Goal: Information Seeking & Learning: Learn about a topic

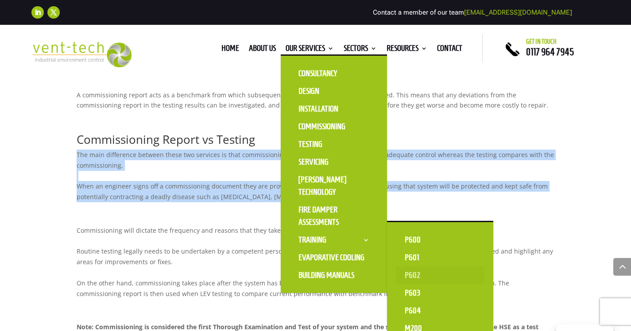
click at [409, 273] on link "P602" at bounding box center [440, 275] width 89 height 18
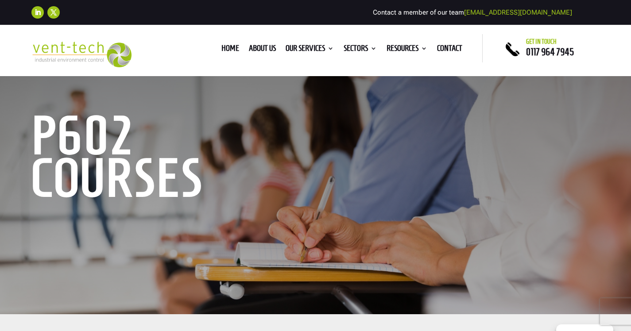
scroll to position [310, 0]
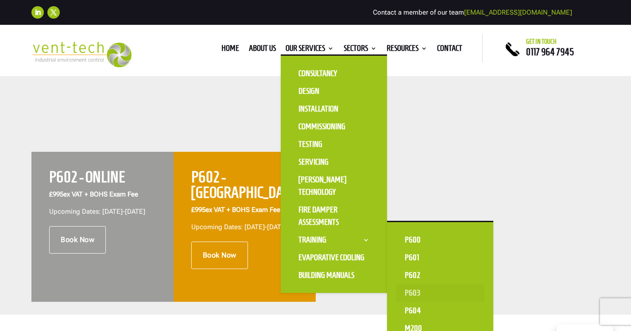
click at [406, 293] on link "P603" at bounding box center [440, 293] width 89 height 18
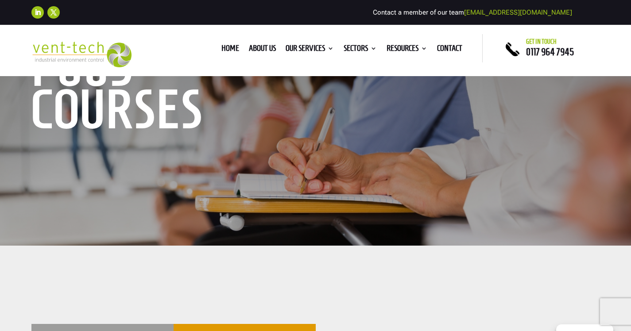
scroll to position [318, 0]
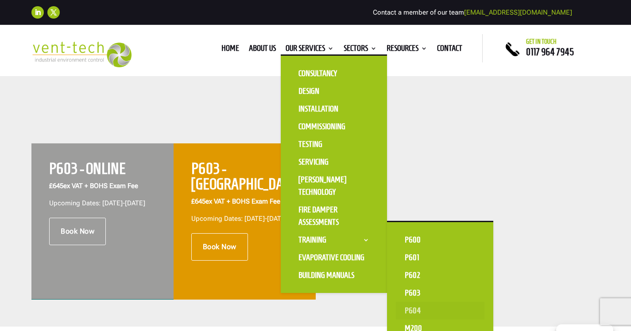
click at [407, 315] on link "P604" at bounding box center [440, 311] width 89 height 18
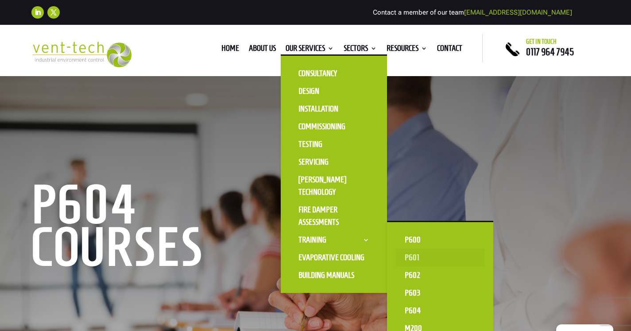
click at [407, 256] on link "P601" at bounding box center [440, 258] width 89 height 18
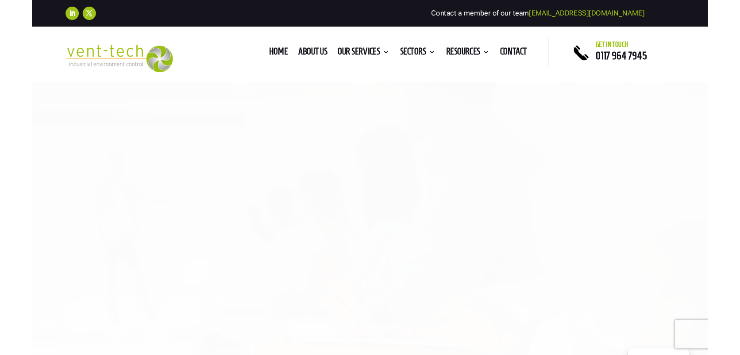
scroll to position [333, 0]
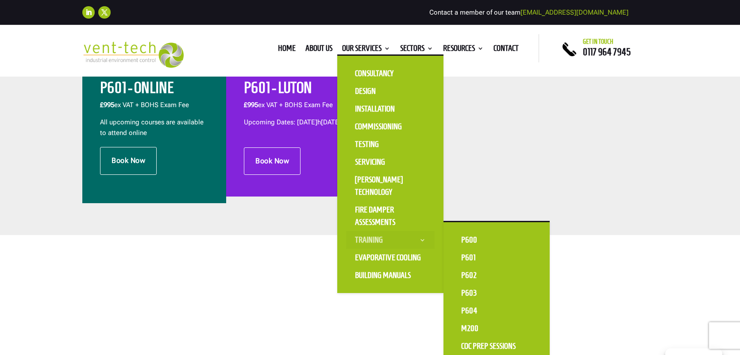
click at [371, 240] on link "Training" at bounding box center [390, 240] width 89 height 18
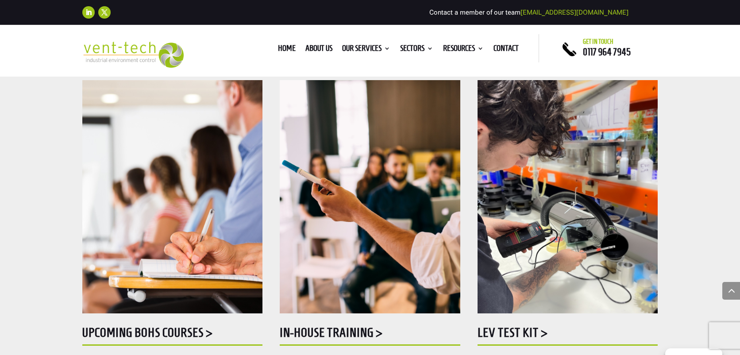
scroll to position [564, 0]
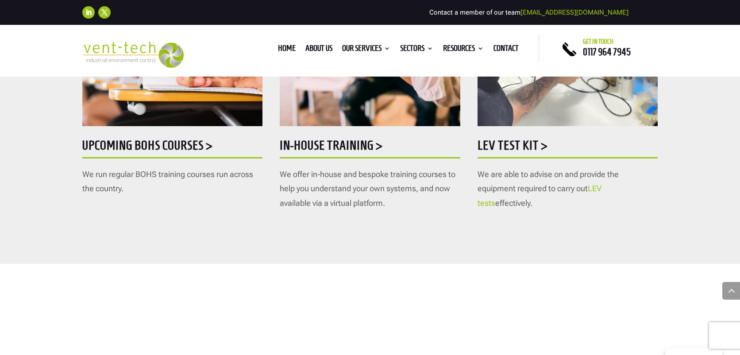
click at [164, 112] on img at bounding box center [172, 9] width 180 height 233
